Goal: Check status: Check status

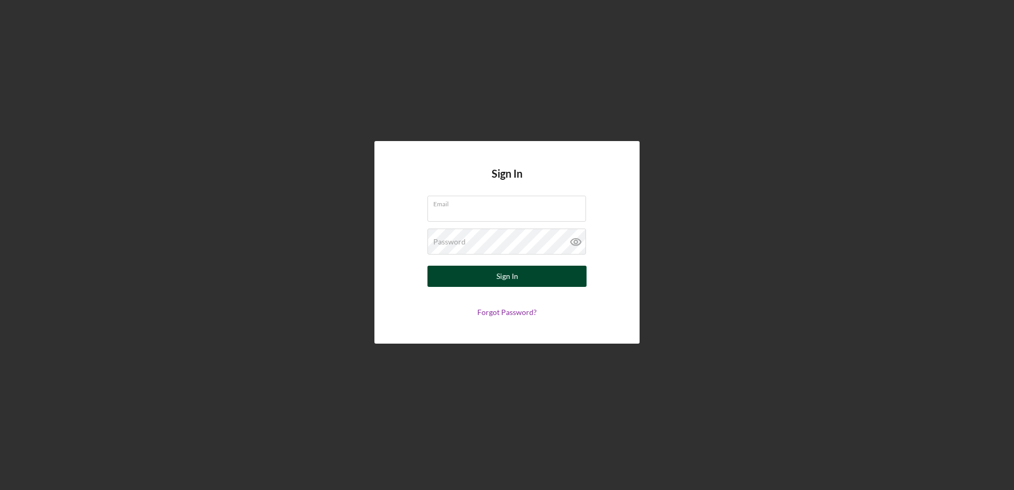
type input "[EMAIL_ADDRESS][DOMAIN_NAME]"
click at [520, 281] on button "Sign In" at bounding box center [506, 276] width 159 height 21
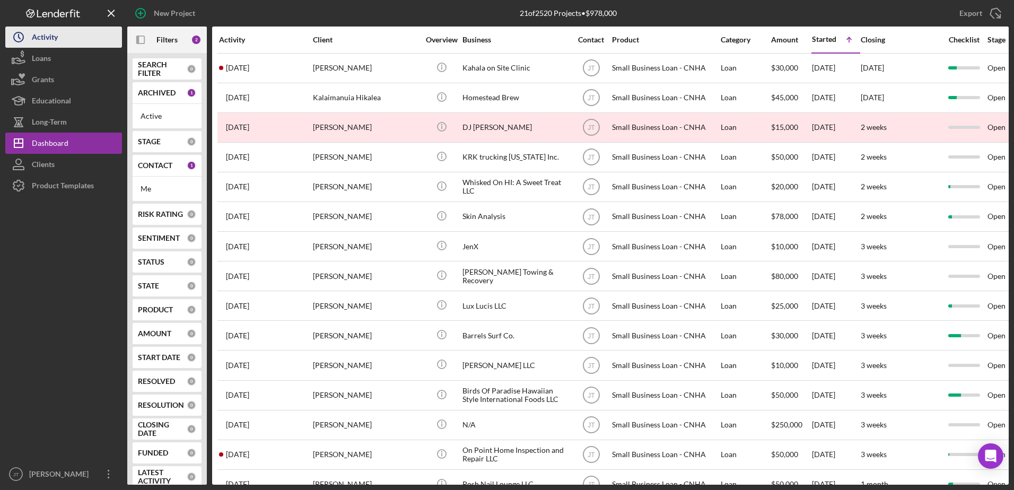
click at [33, 28] on div "Activity" at bounding box center [45, 39] width 26 height 24
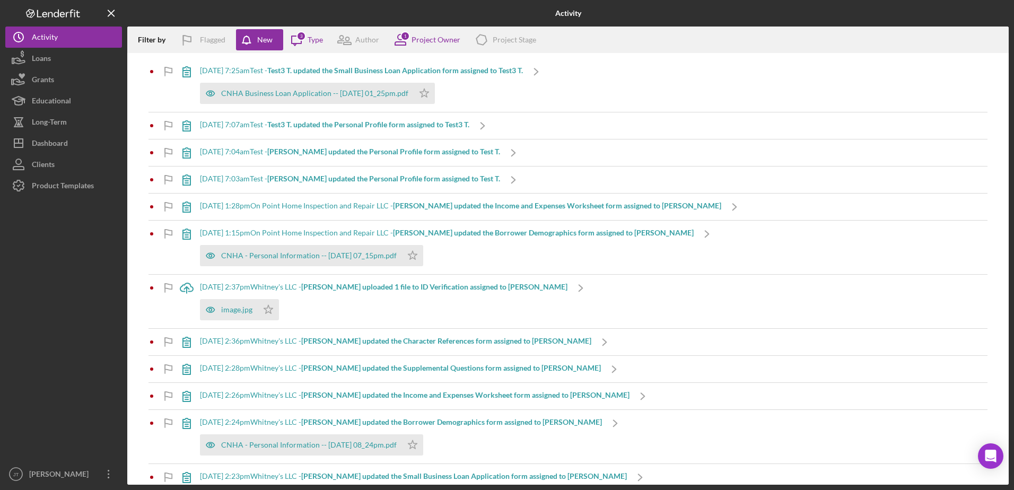
click at [225, 207] on div "[DATE] 1:28pm On Point Home Inspection and Repair LLC - [PERSON_NAME] updated t…" at bounding box center [460, 205] width 521 height 8
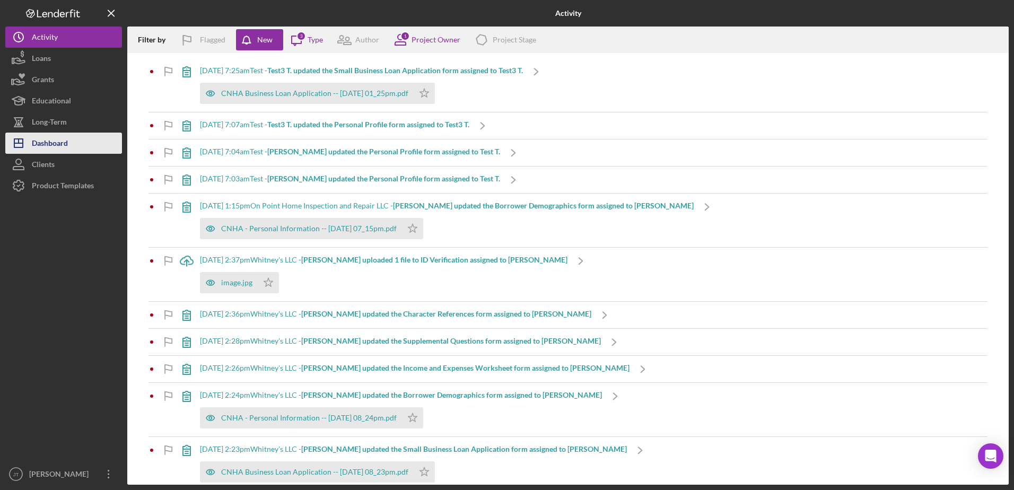
click at [67, 144] on div "Dashboard" at bounding box center [50, 145] width 36 height 24
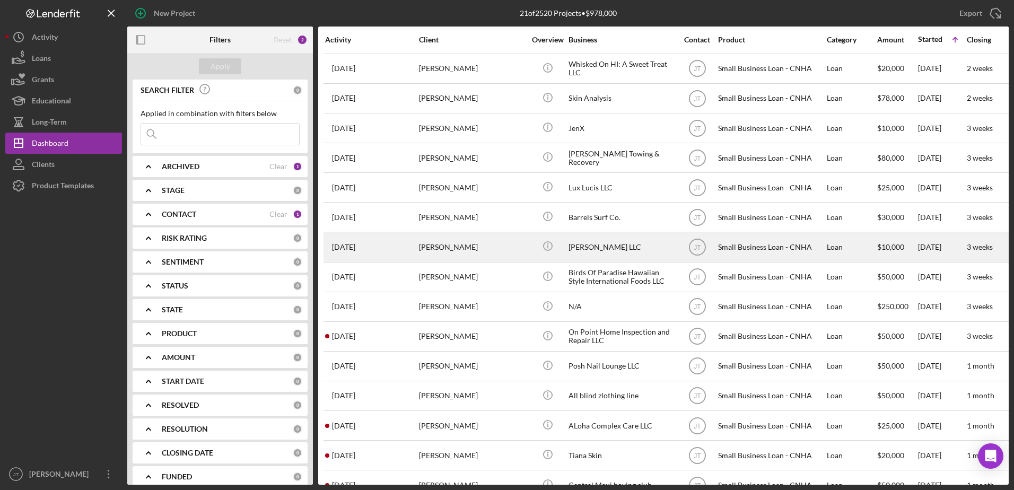
scroll to position [53, 0]
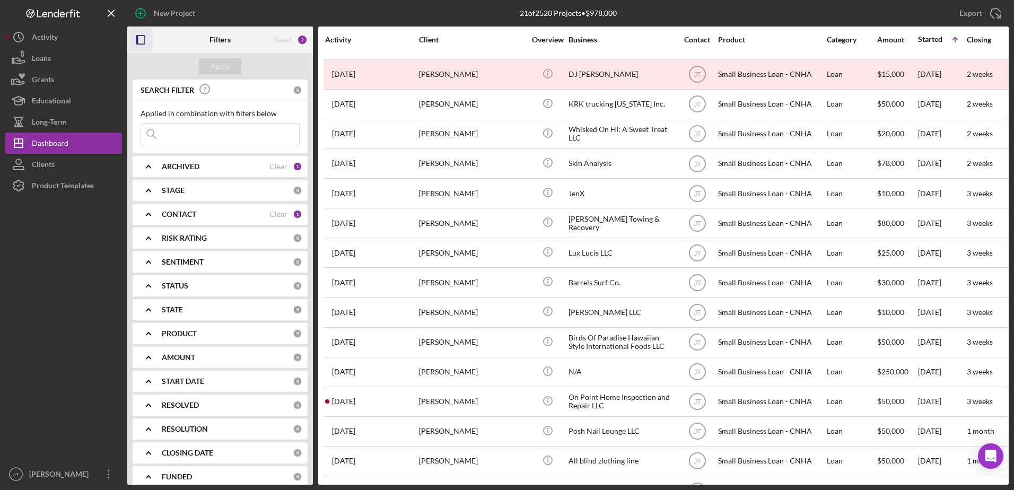
click at [143, 41] on icon "button" at bounding box center [141, 40] width 24 height 24
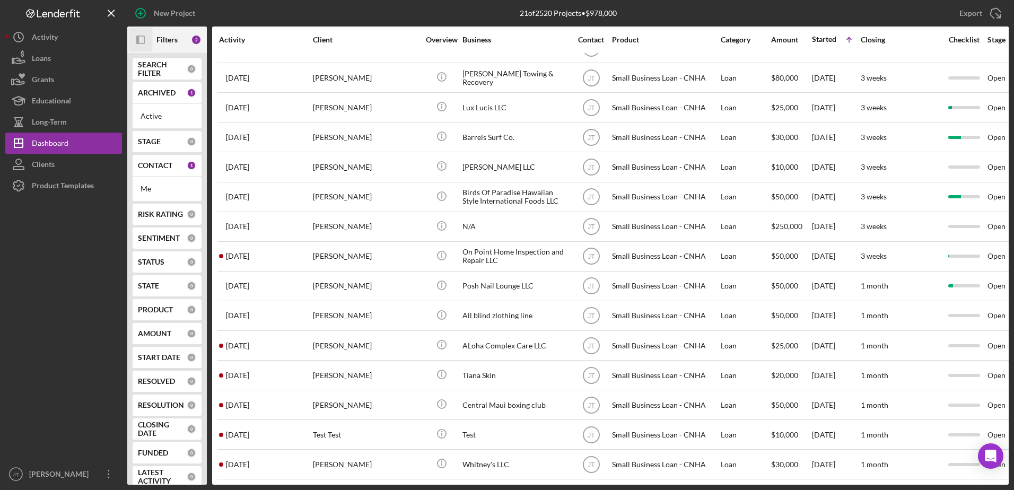
scroll to position [206, 0]
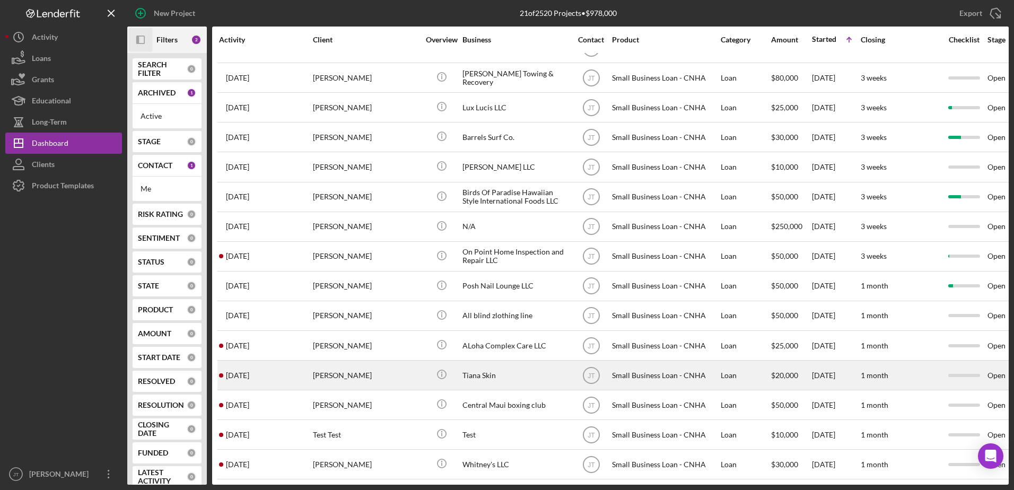
click at [249, 371] on time "[DATE]" at bounding box center [237, 375] width 23 height 8
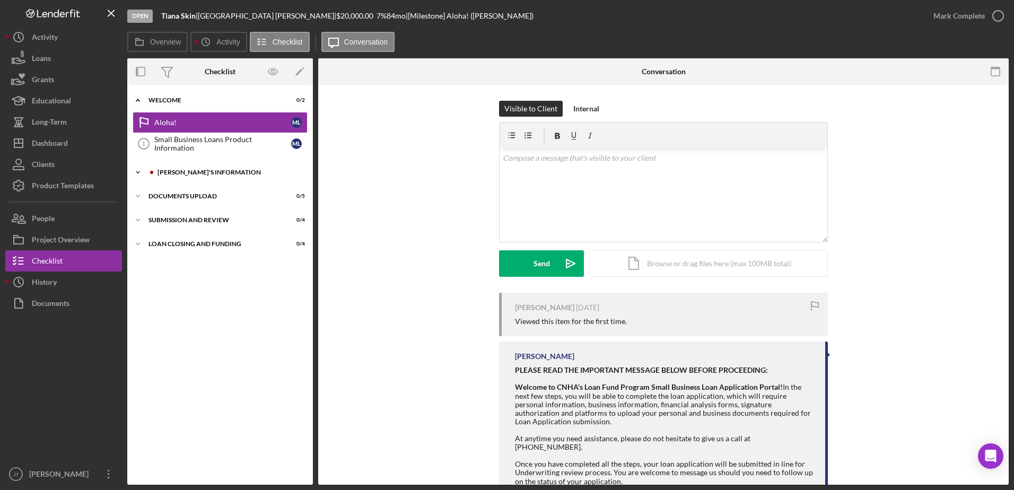
click at [135, 170] on icon "Icon/Expander" at bounding box center [137, 172] width 21 height 21
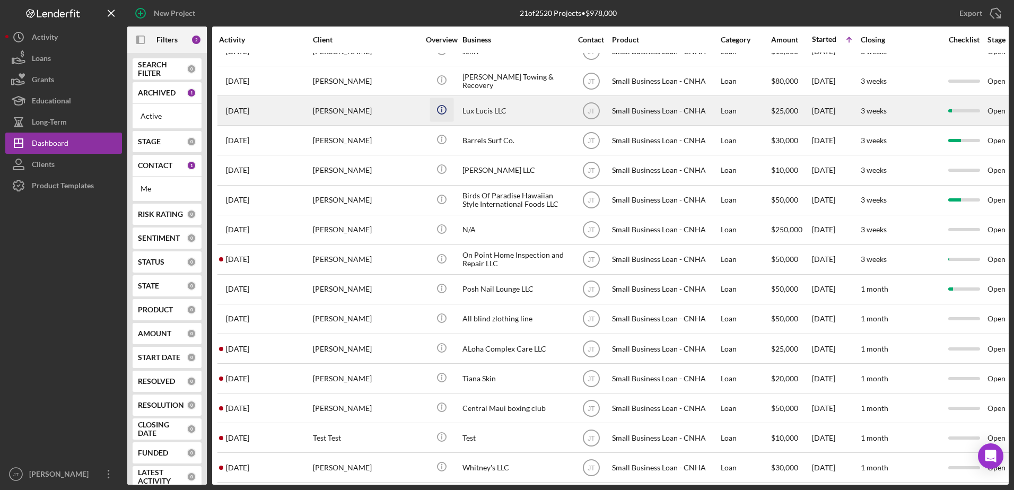
scroll to position [206, 0]
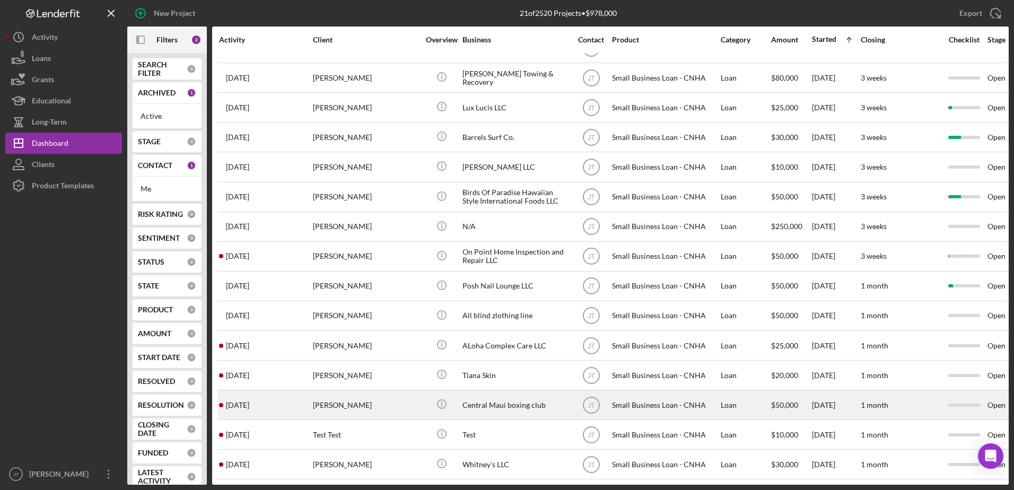
click at [324, 398] on div "[PERSON_NAME]" at bounding box center [366, 405] width 106 height 28
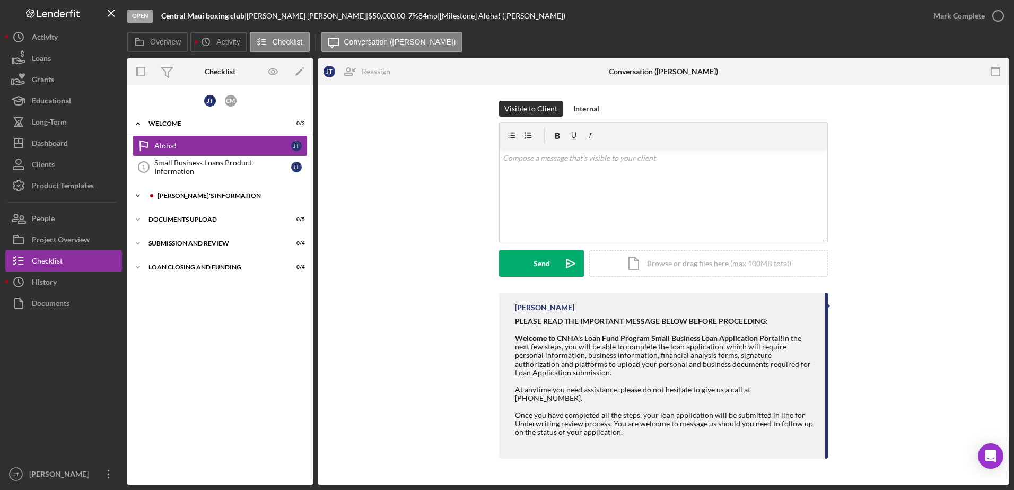
click at [138, 194] on icon "Icon/Expander" at bounding box center [137, 195] width 21 height 21
